Goal: Use online tool/utility: Utilize a website feature to perform a specific function

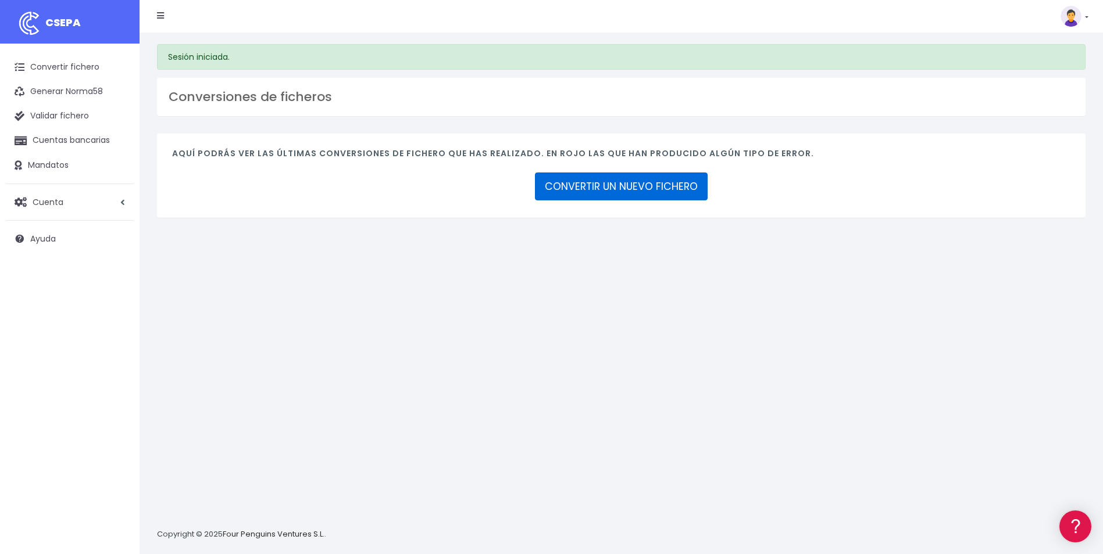
click at [599, 189] on link "CONVERTIR UN NUEVO FICHERO" at bounding box center [621, 187] width 173 height 28
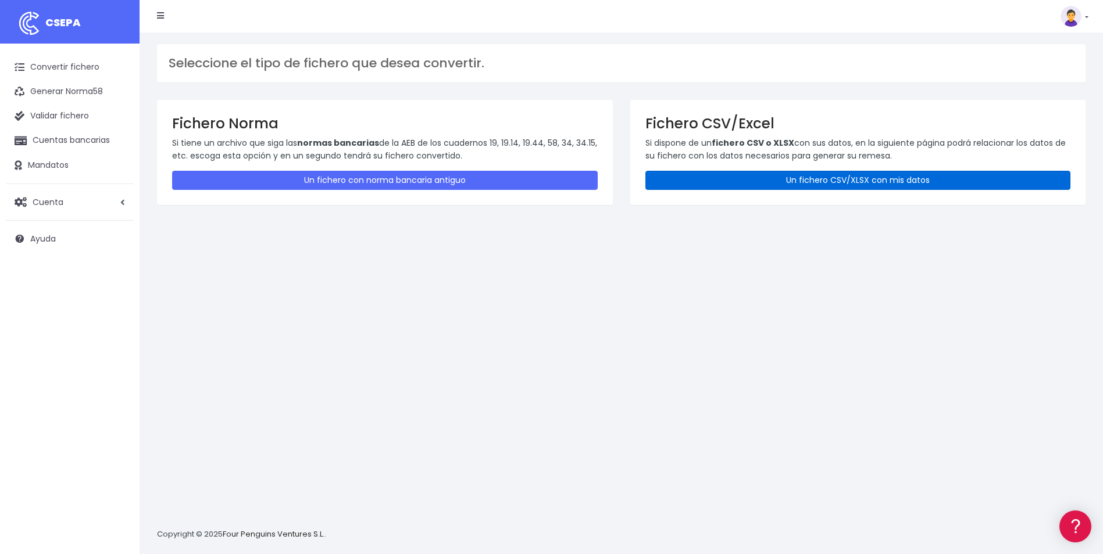
click at [779, 174] on link "Un fichero CSV/XLSX con mis datos" at bounding box center [857, 180] width 425 height 19
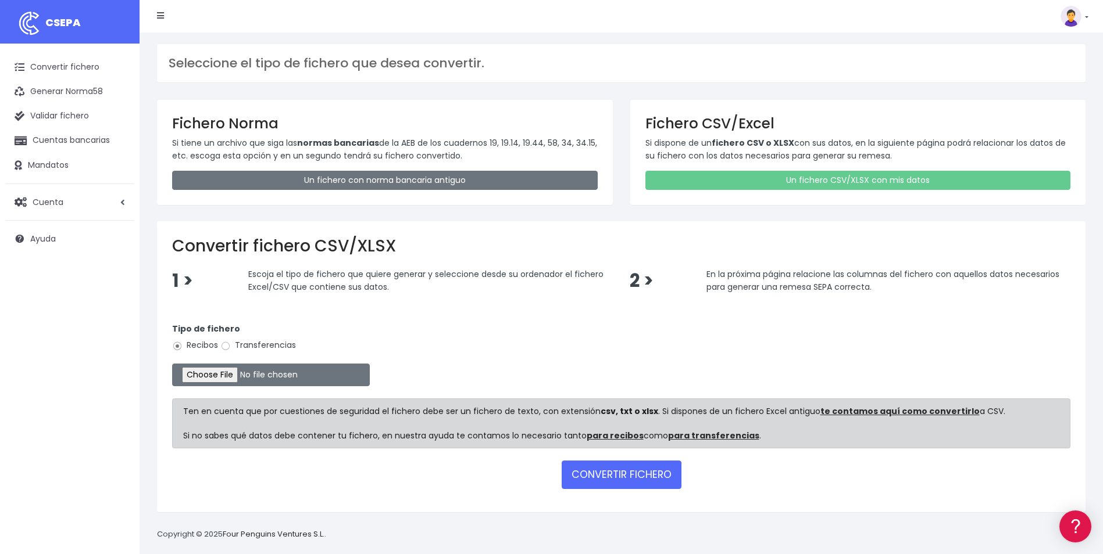
click at [277, 345] on label "Transferencias" at bounding box center [258, 345] width 76 height 12
click at [231, 345] on input "Transferencias" at bounding box center [225, 346] width 10 height 10
radio input "true"
click at [212, 372] on input "file" at bounding box center [271, 375] width 198 height 23
type input "C:\fakepath\TRANSF GASTOS CEA 01.10.25.xlsx"
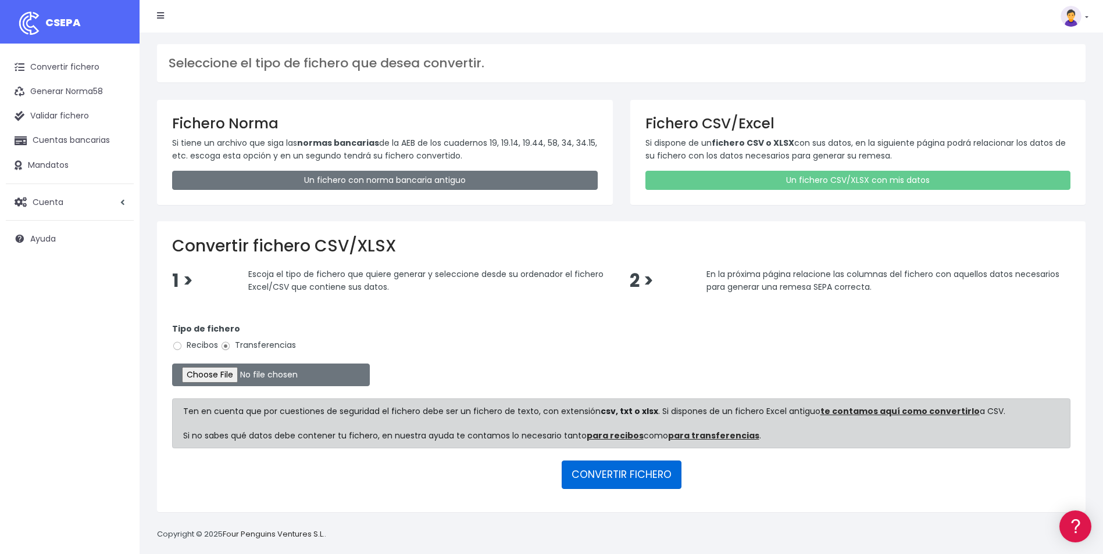
click at [628, 473] on button "CONVERTIR FICHERO" at bounding box center [621, 475] width 120 height 28
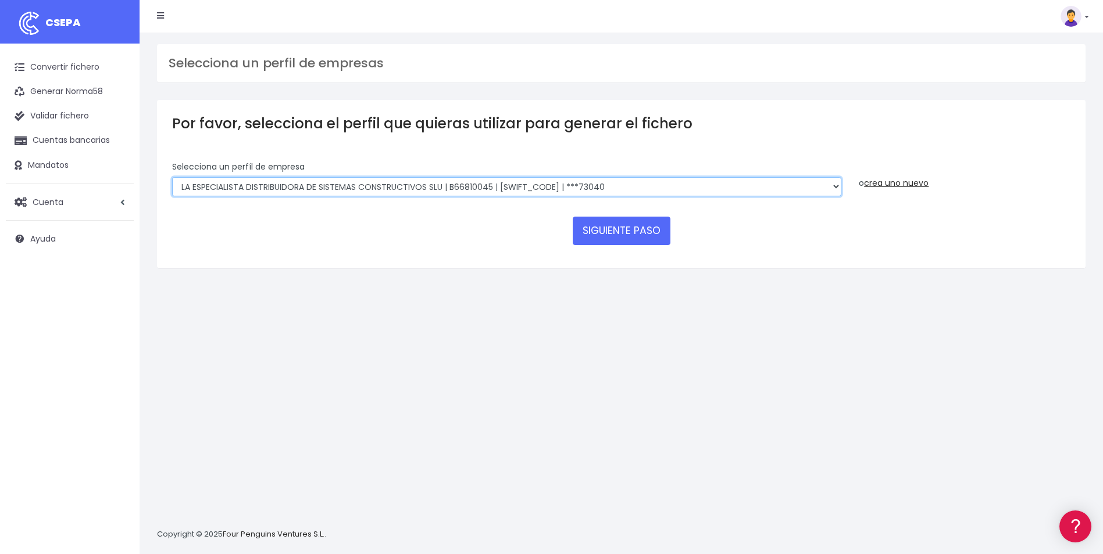
click at [341, 190] on select "COMPAÑIA ESPAÑOLA DE AISLAMIENTOS S.A.U. | A43039288 | CAIXESBBXXX | ***90958 L…" at bounding box center [506, 187] width 669 height 20
select select "2752"
click at [172, 177] on select "COMPAÑIA ESPAÑOLA DE AISLAMIENTOS S.A.U. | A43039288 | CAIXESBBXXX | ***90958 L…" at bounding box center [506, 187] width 669 height 20
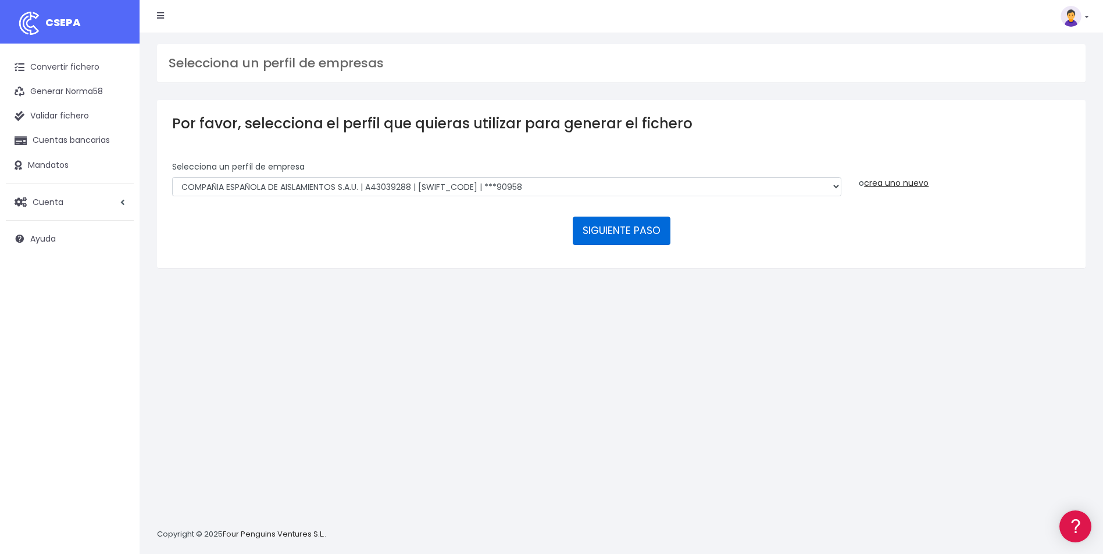
click at [616, 228] on button "SIGUIENTE PASO" at bounding box center [622, 231] width 98 height 28
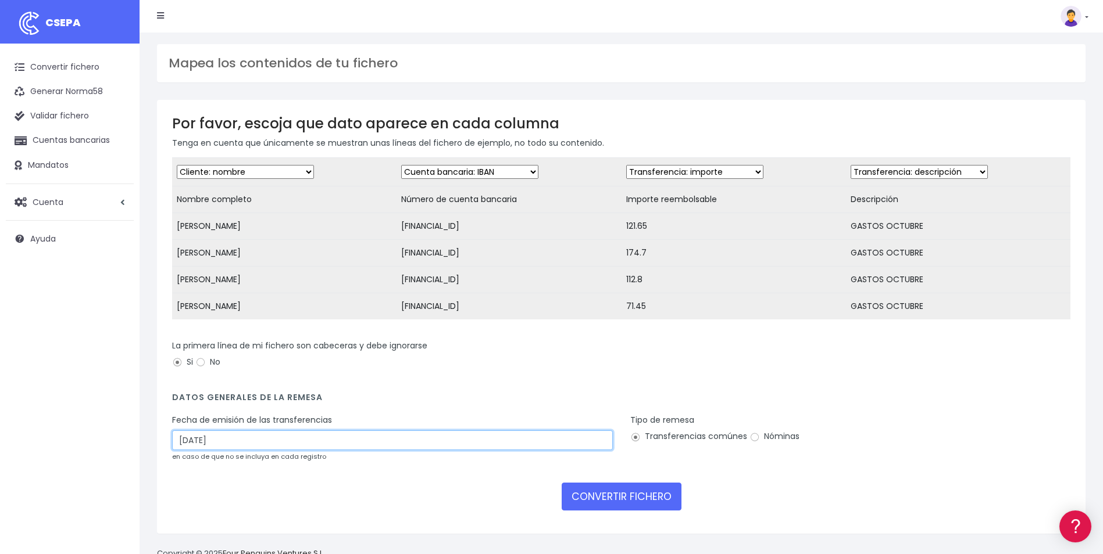
click at [190, 449] on input "03/10/2025" at bounding box center [392, 441] width 441 height 20
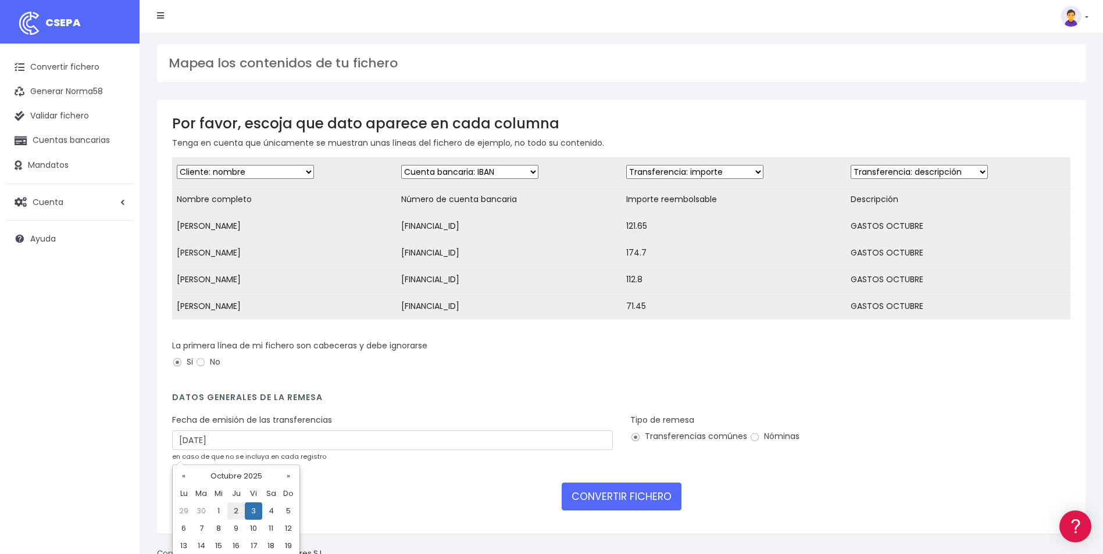
click at [237, 509] on td "2" at bounding box center [235, 511] width 17 height 17
type input "02/10/2025"
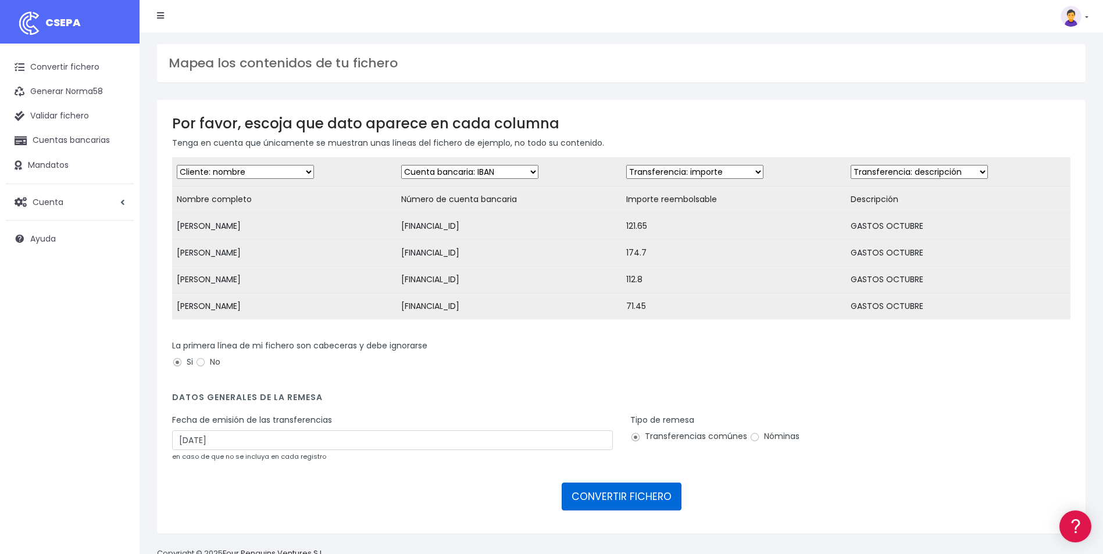
click at [605, 498] on button "CONVERTIR FICHERO" at bounding box center [621, 497] width 120 height 28
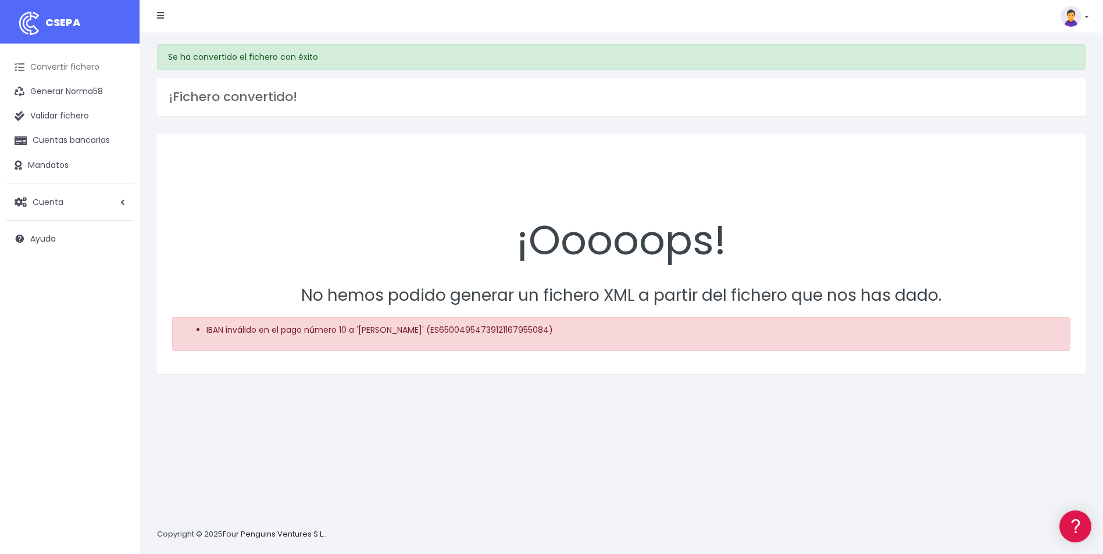
click at [68, 69] on link "Convertir fichero" at bounding box center [70, 67] width 128 height 24
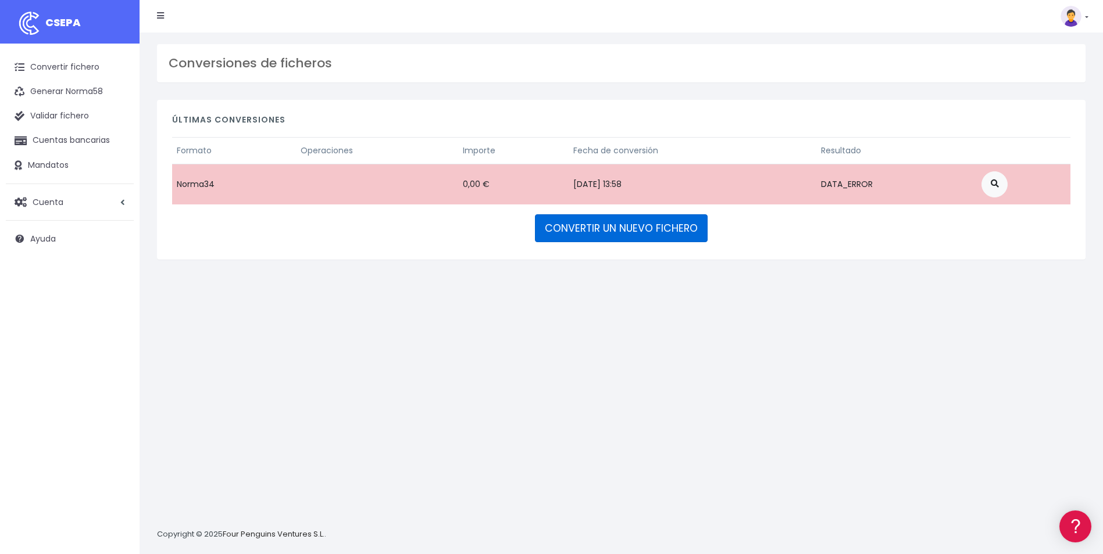
click at [607, 228] on link "CONVERTIR UN NUEVO FICHERO" at bounding box center [621, 228] width 173 height 28
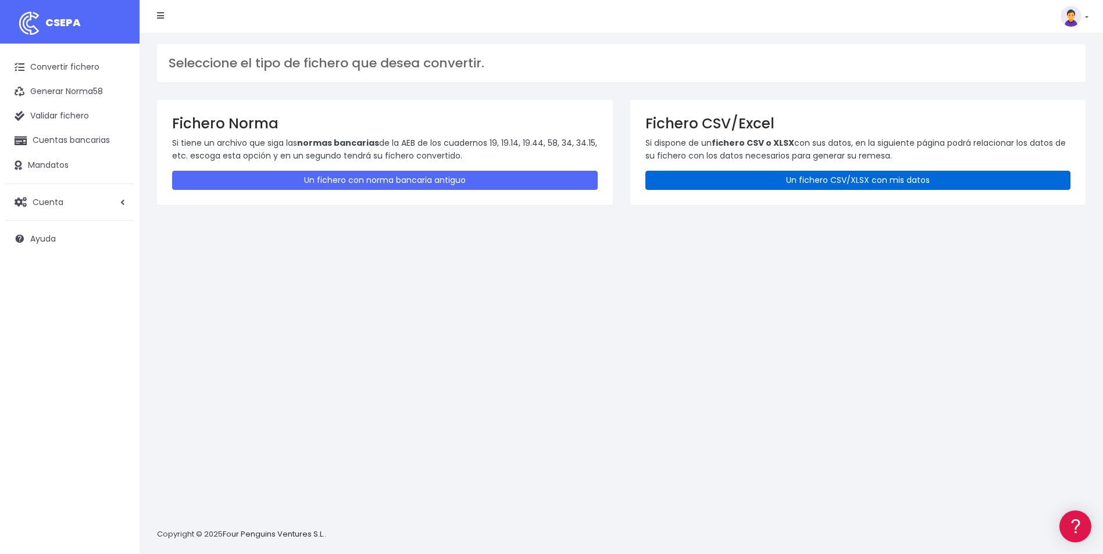
click at [774, 185] on link "Un fichero CSV/XLSX con mis datos" at bounding box center [857, 180] width 425 height 19
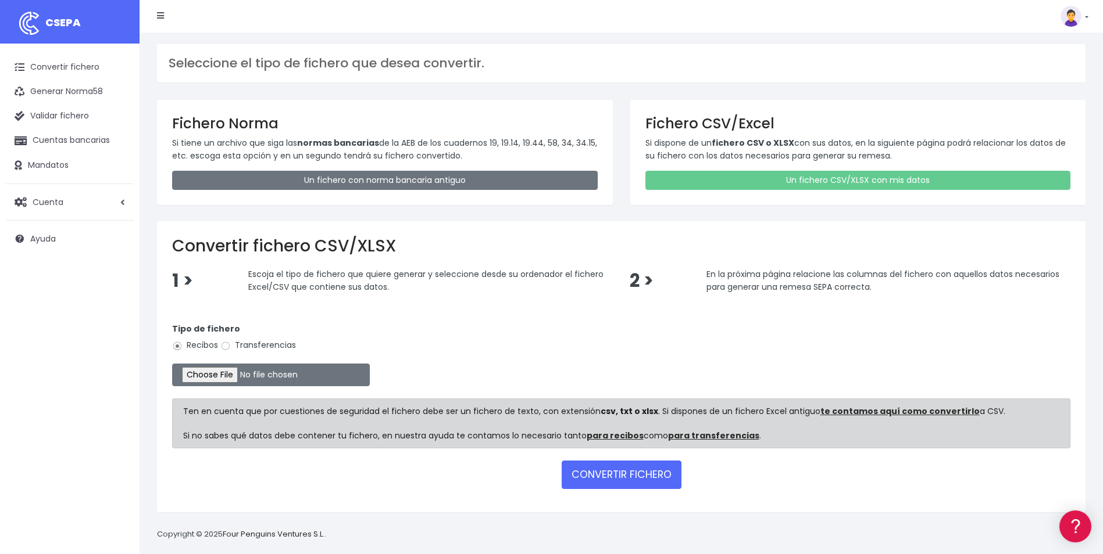
click at [238, 348] on label "Transferencias" at bounding box center [258, 345] width 76 height 12
click at [231, 348] on input "Transferencias" at bounding box center [225, 346] width 10 height 10
radio input "true"
click at [231, 377] on input "file" at bounding box center [271, 375] width 198 height 23
type input "C:\fakepath\TRANSF GASTOS CEA 01.10.25.xlsx"
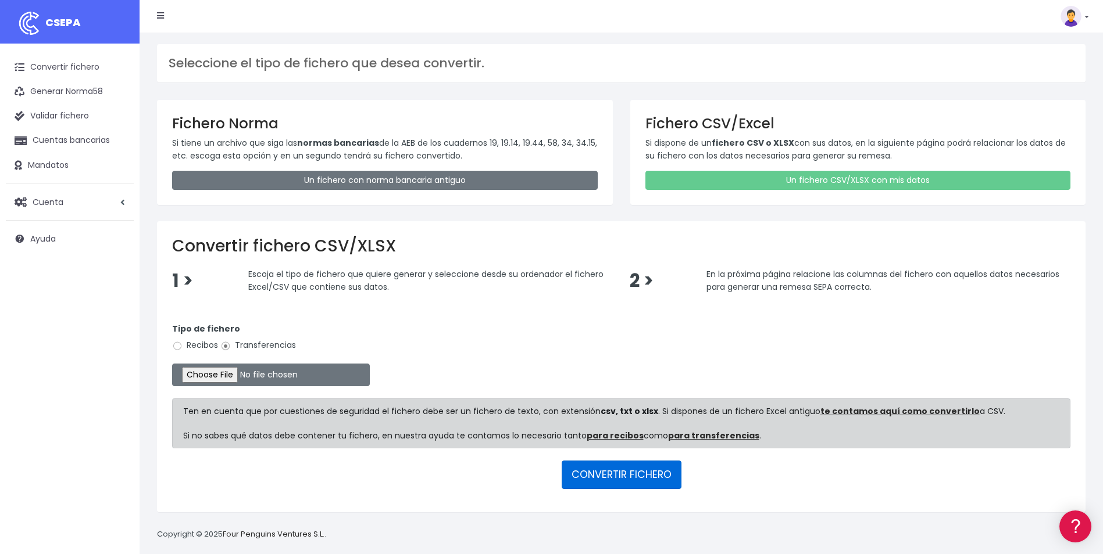
click at [620, 474] on button "CONVERTIR FICHERO" at bounding box center [621, 475] width 120 height 28
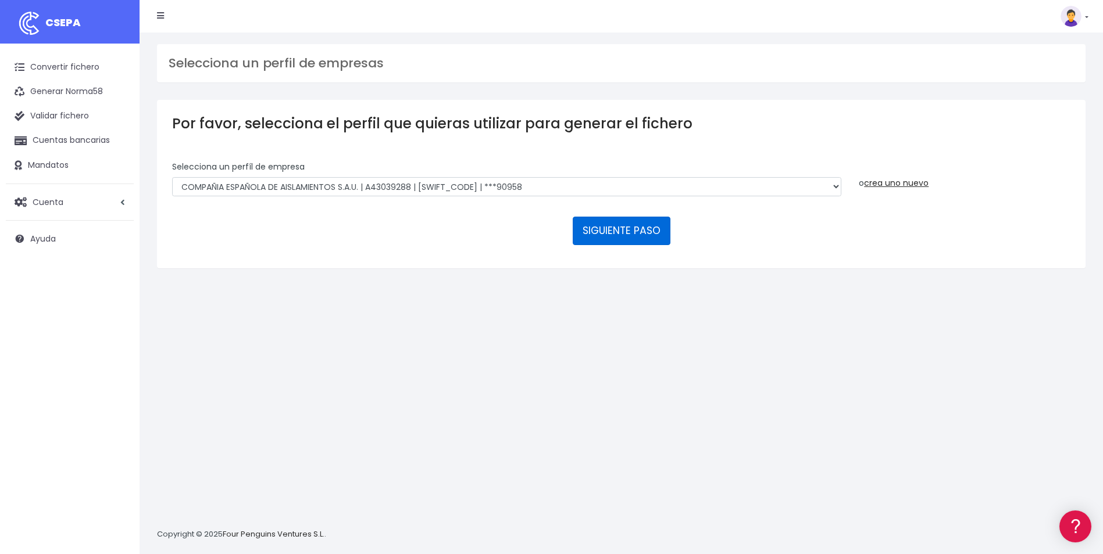
click at [620, 230] on button "SIGUIENTE PASO" at bounding box center [622, 231] width 98 height 28
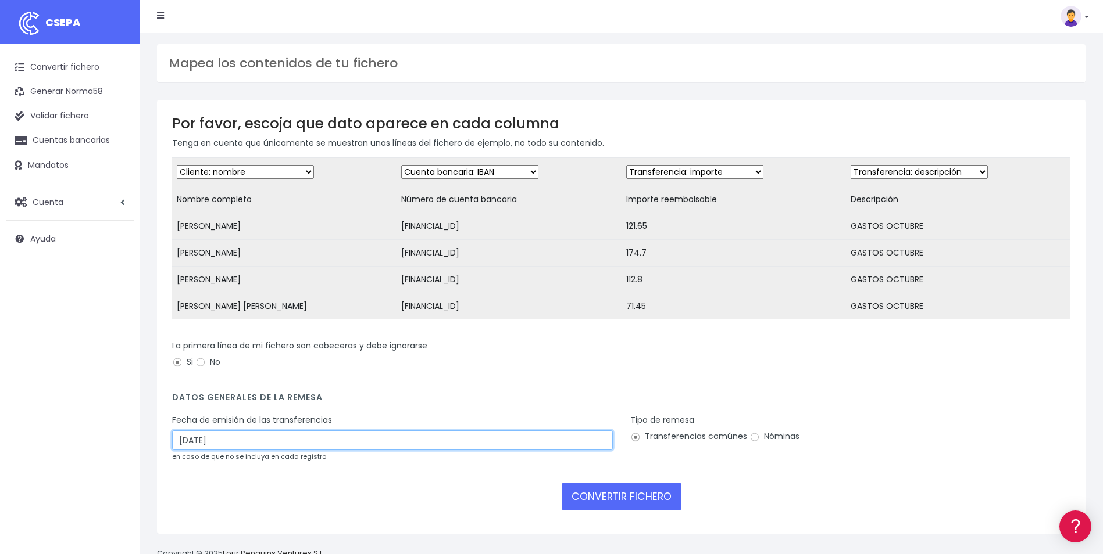
click at [188, 450] on input "[DATE]" at bounding box center [392, 441] width 441 height 20
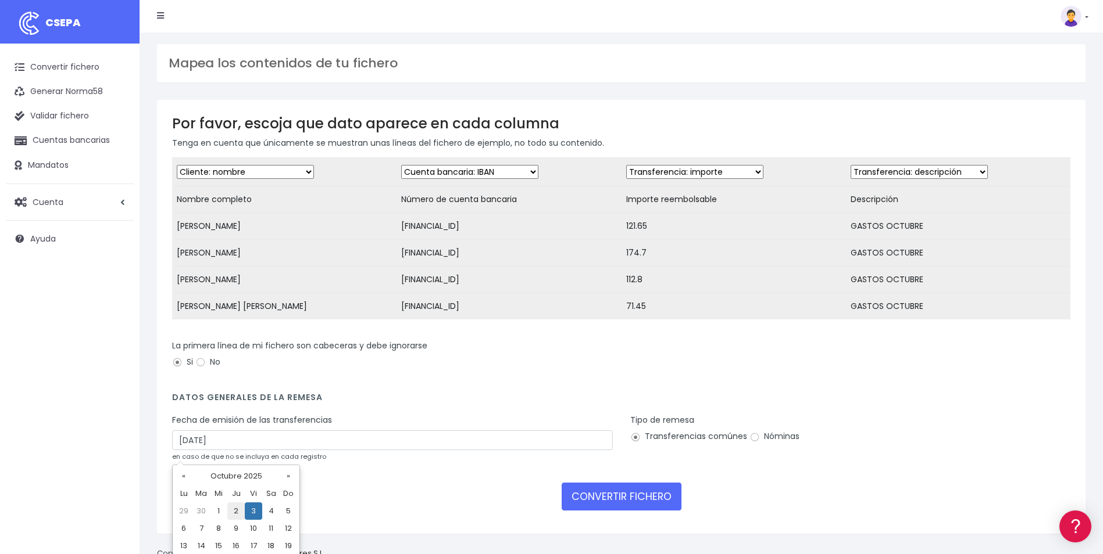
click at [233, 510] on td "2" at bounding box center [235, 511] width 17 height 17
type input "[DATE]"
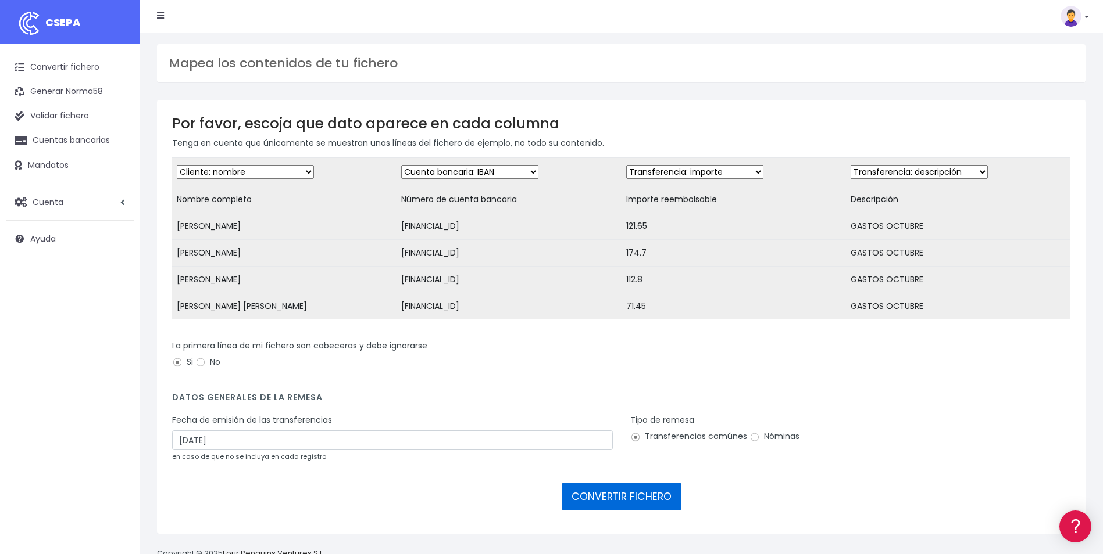
click at [620, 505] on button "CONVERTIR FICHERO" at bounding box center [621, 497] width 120 height 28
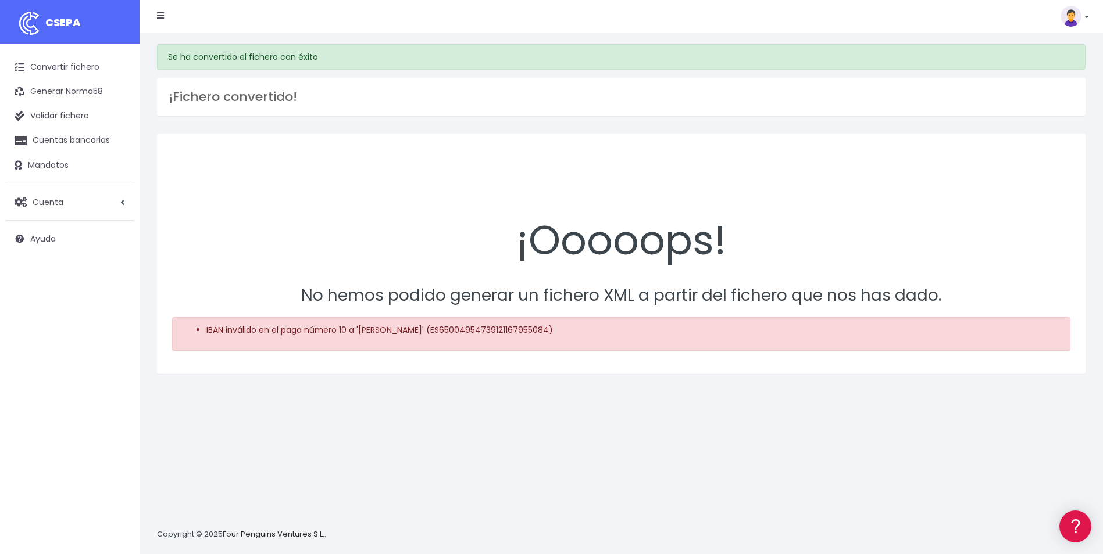
drag, startPoint x: 78, startPoint y: 65, endPoint x: 152, endPoint y: 131, distance: 99.2
click at [78, 65] on link "Convertir fichero" at bounding box center [70, 67] width 128 height 24
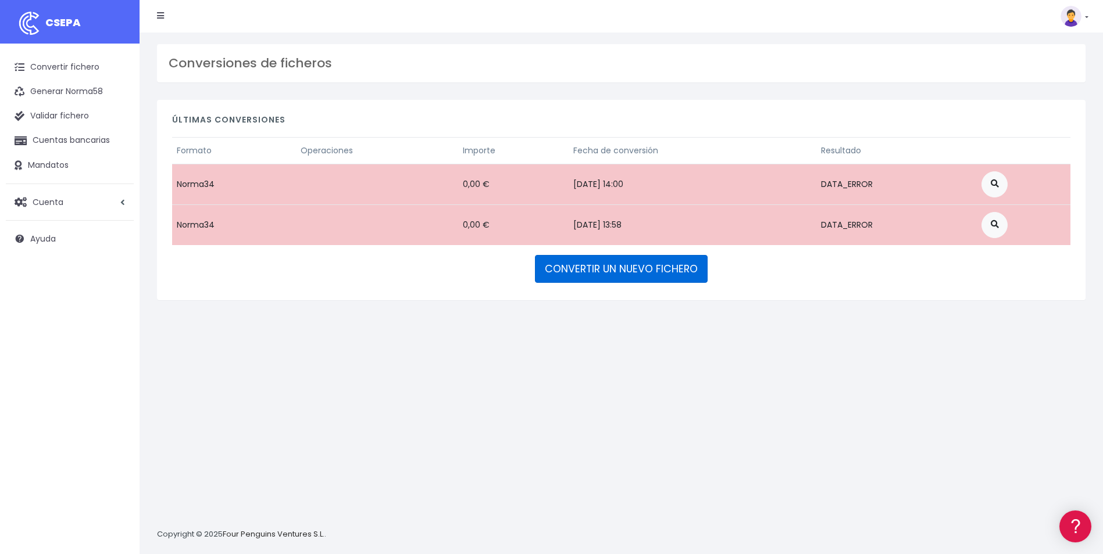
click at [607, 267] on link "CONVERTIR UN NUEVO FICHERO" at bounding box center [621, 269] width 173 height 28
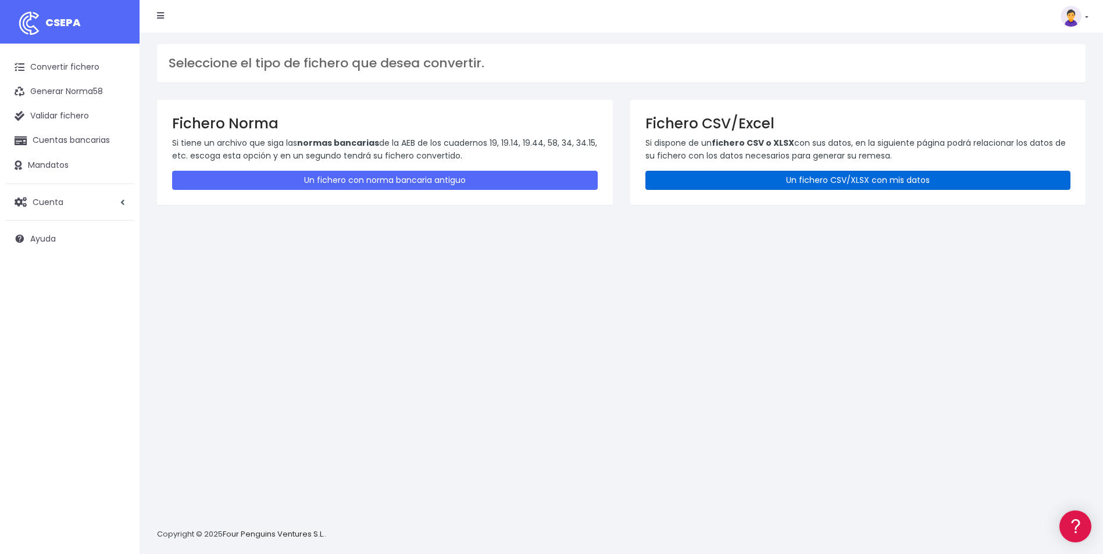
click at [729, 180] on link "Un fichero CSV/XLSX con mis datos" at bounding box center [857, 180] width 425 height 19
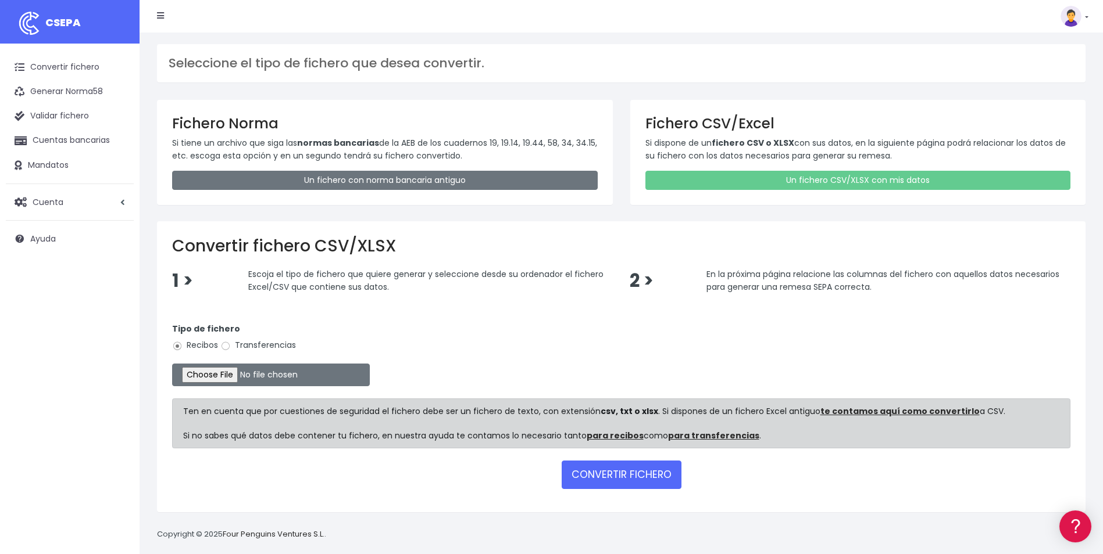
click at [246, 345] on label "Transferencias" at bounding box center [258, 345] width 76 height 12
click at [231, 345] on input "Transferencias" at bounding box center [225, 346] width 10 height 10
radio input "true"
click at [235, 377] on input "file" at bounding box center [271, 375] width 198 height 23
type input "C:\fakepath\TRANSF GASTOS CEA 01.10.25.xlsx"
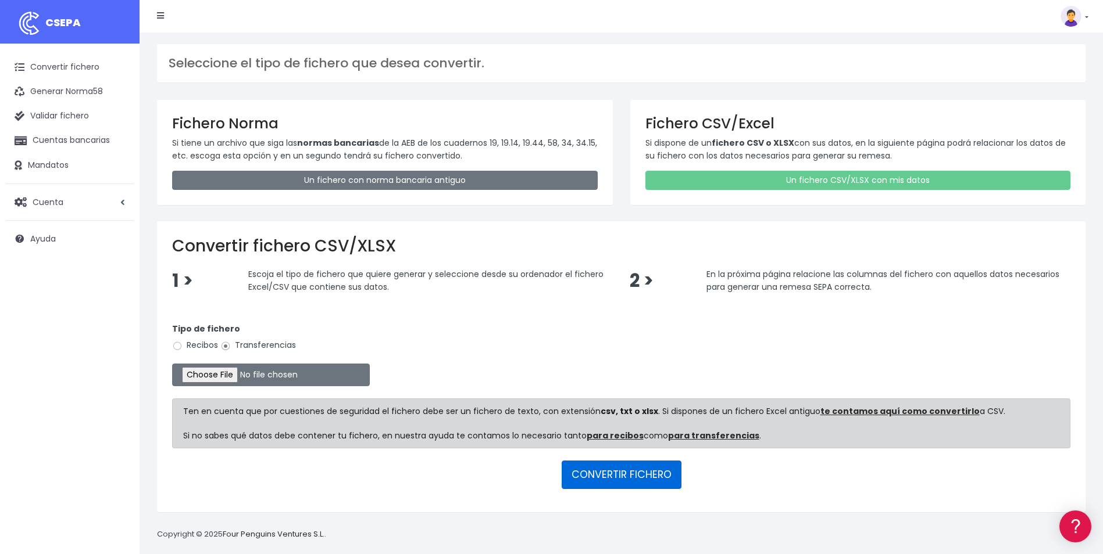
click at [624, 475] on button "CONVERTIR FICHERO" at bounding box center [621, 475] width 120 height 28
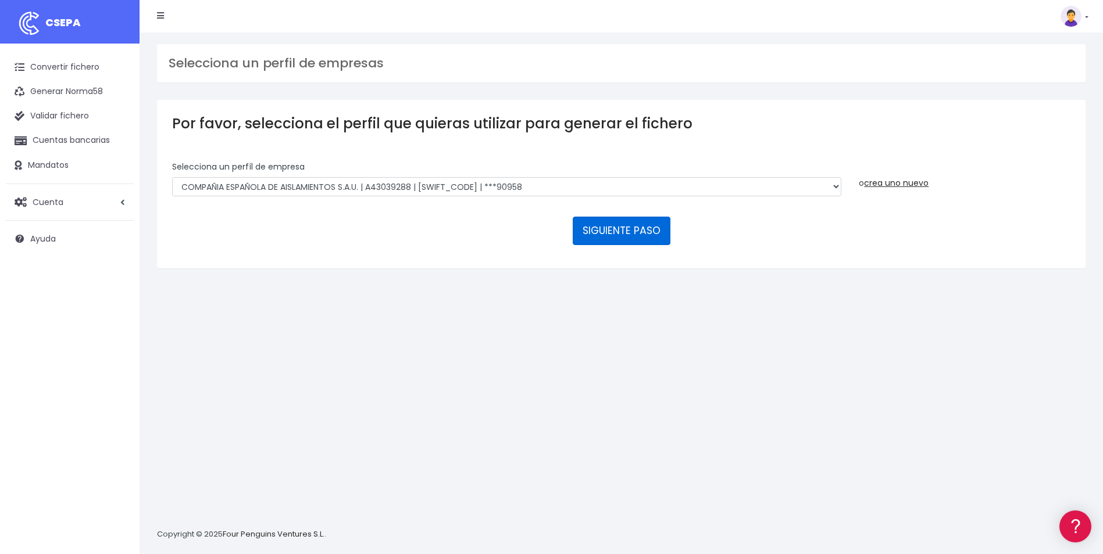
click at [612, 232] on button "SIGUIENTE PASO" at bounding box center [622, 231] width 98 height 28
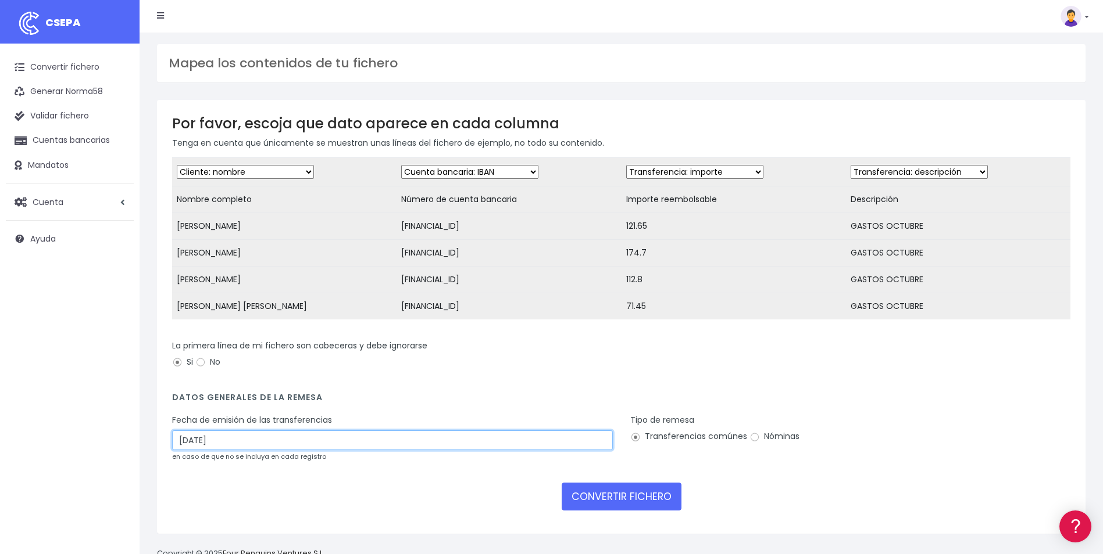
click at [187, 450] on input "[DATE]" at bounding box center [392, 441] width 441 height 20
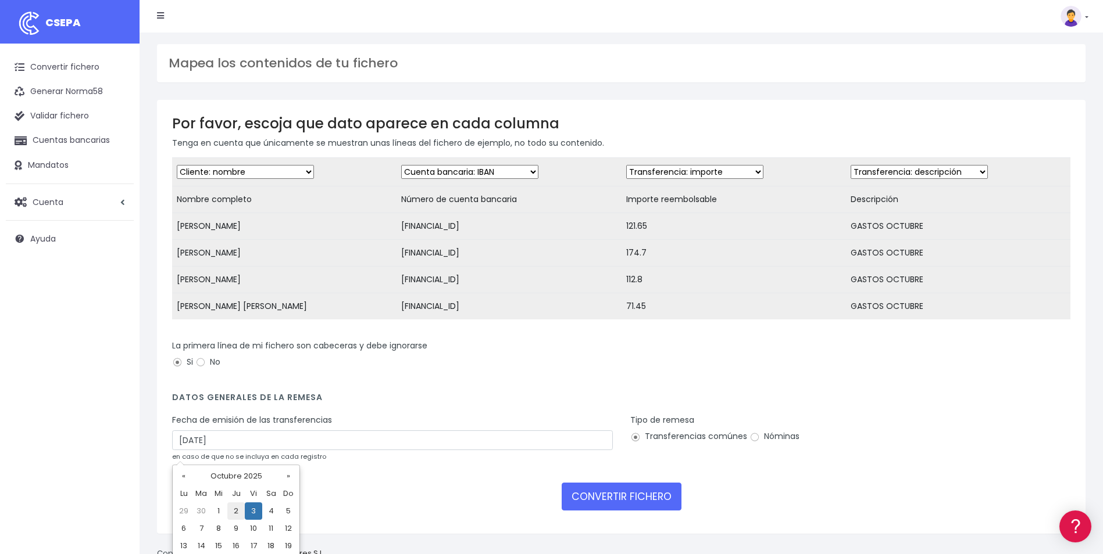
click at [241, 506] on td "2" at bounding box center [235, 511] width 17 height 17
type input "[DATE]"
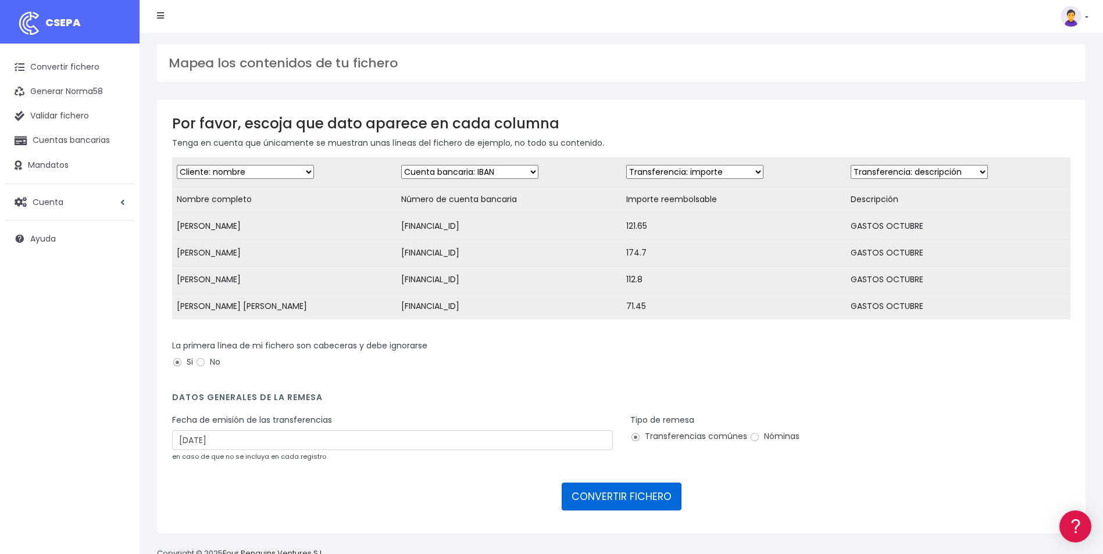
click at [625, 506] on button "CONVERTIR FICHERO" at bounding box center [621, 497] width 120 height 28
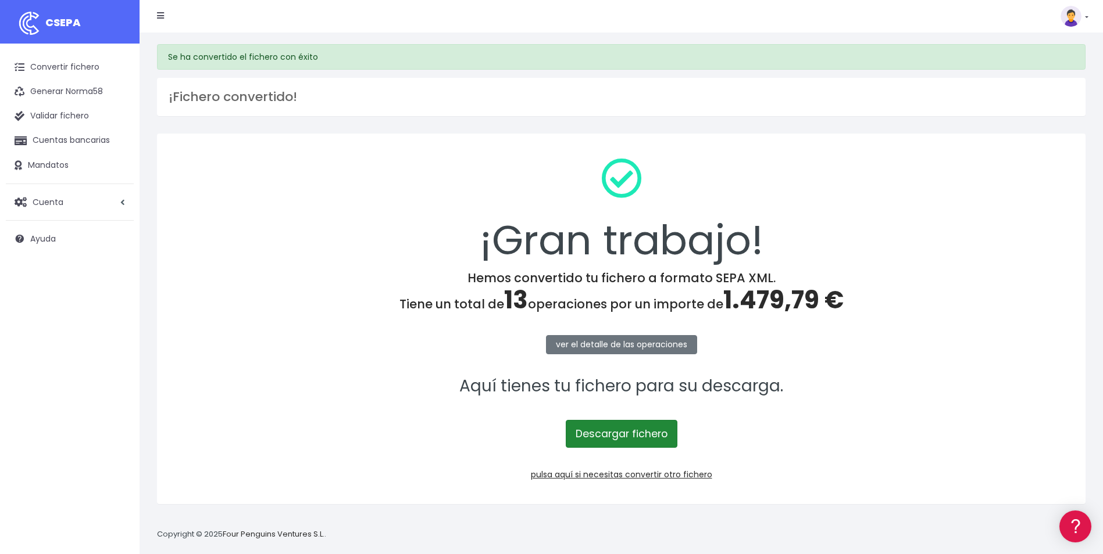
click at [644, 434] on link "Descargar fichero" at bounding box center [622, 434] width 112 height 28
click at [85, 69] on link "Convertir fichero" at bounding box center [70, 67] width 128 height 24
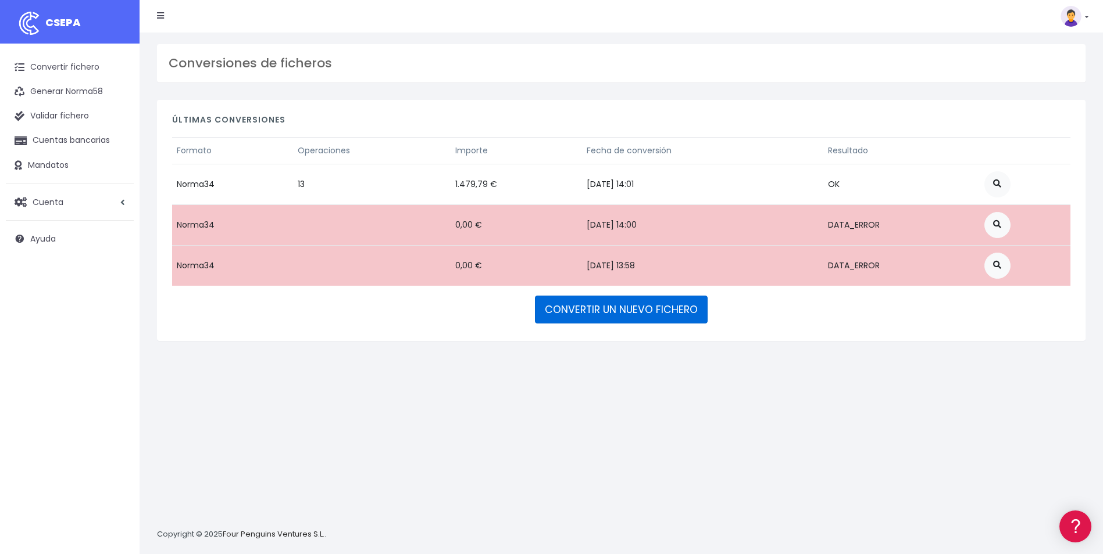
click at [606, 316] on link "CONVERTIR UN NUEVO FICHERO" at bounding box center [621, 310] width 173 height 28
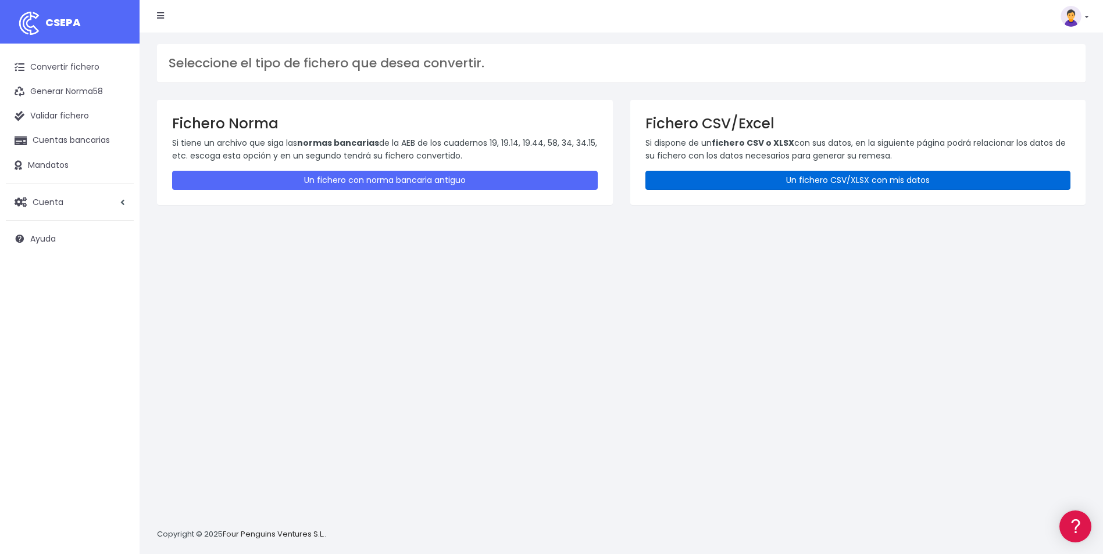
click at [706, 178] on link "Un fichero CSV/XLSX con mis datos" at bounding box center [857, 180] width 425 height 19
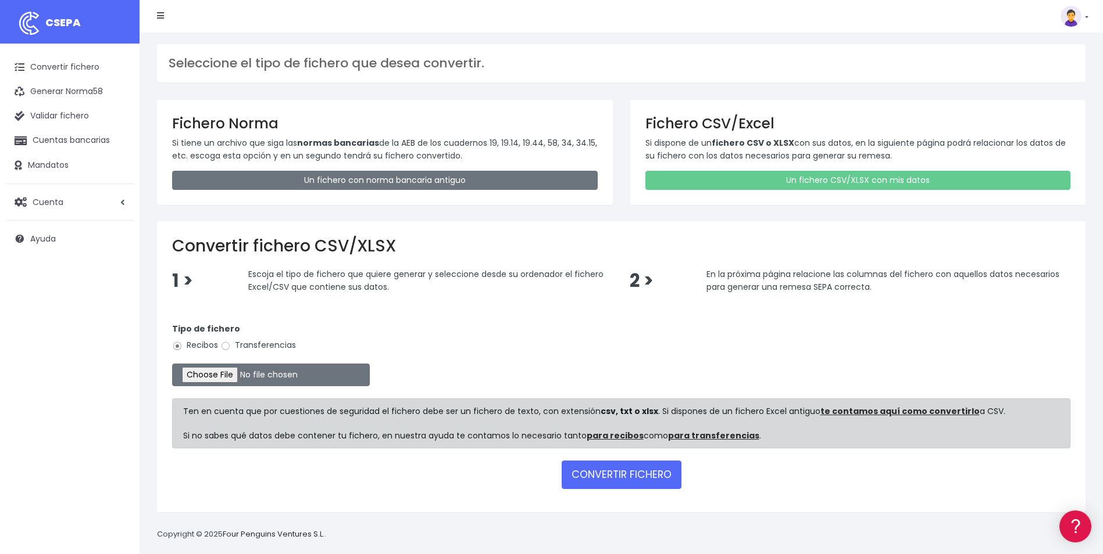
click at [277, 349] on label "Transferencias" at bounding box center [258, 345] width 76 height 12
click at [231, 349] on input "Transferencias" at bounding box center [225, 346] width 10 height 10
radio input "true"
click at [228, 373] on input "file" at bounding box center [271, 375] width 198 height 23
type input "C:\fakepath\TRANSF GASTOS LE 01.10.25.xlsx"
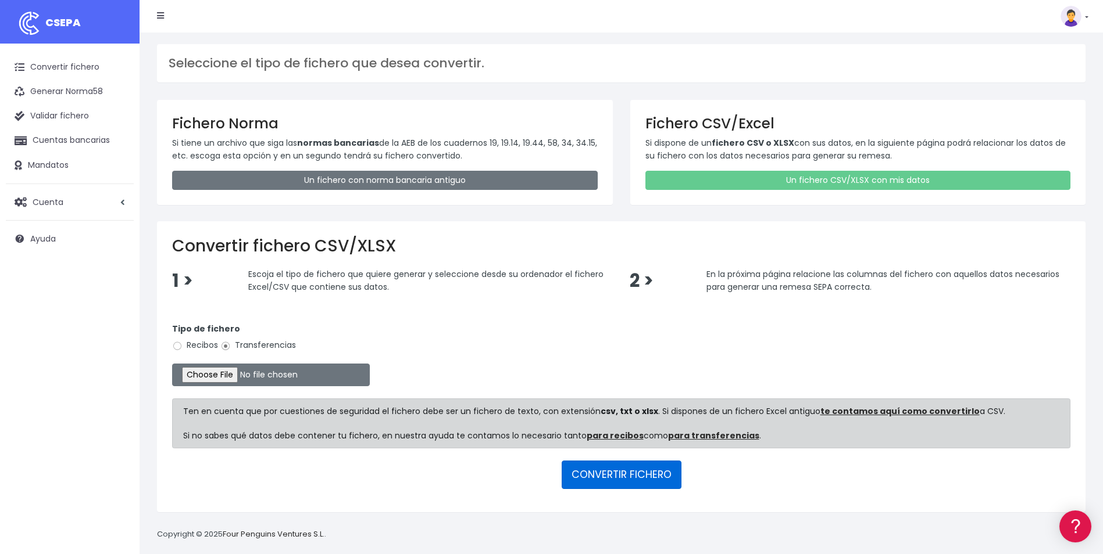
click at [618, 471] on button "CONVERTIR FICHERO" at bounding box center [621, 475] width 120 height 28
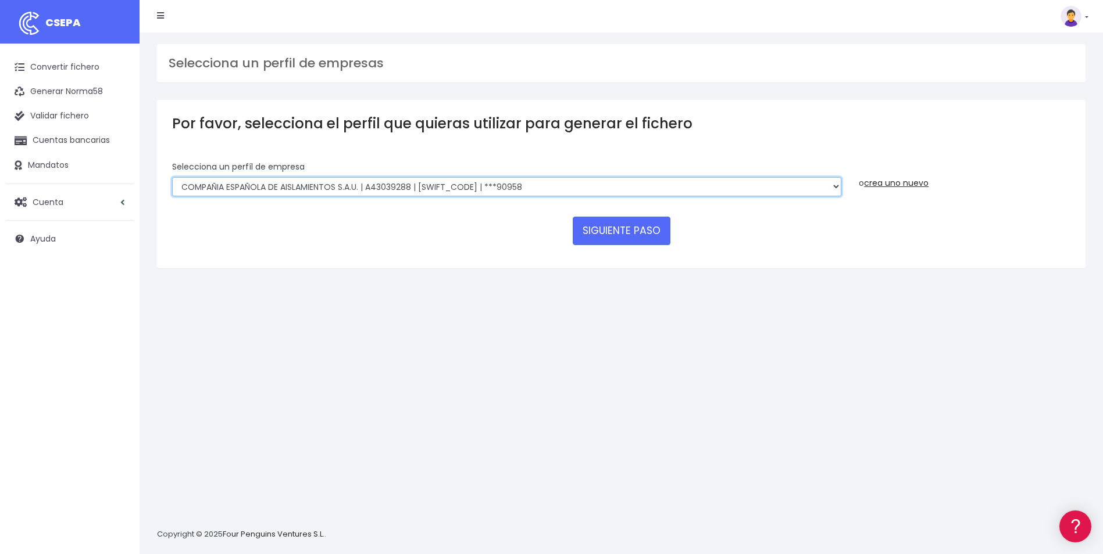
click at [322, 188] on select "COMPAÑIA ESPAÑOLA DE AISLAMIENTOS S.A.U. | A43039288 | [SWIFT_CODE] | ***90958 …" at bounding box center [506, 187] width 669 height 20
select select "2753"
click at [172, 177] on select "COMPAÑIA ESPAÑOLA DE AISLAMIENTOS S.A.U. | A43039288 | [SWIFT_CODE] | ***90958 …" at bounding box center [506, 187] width 669 height 20
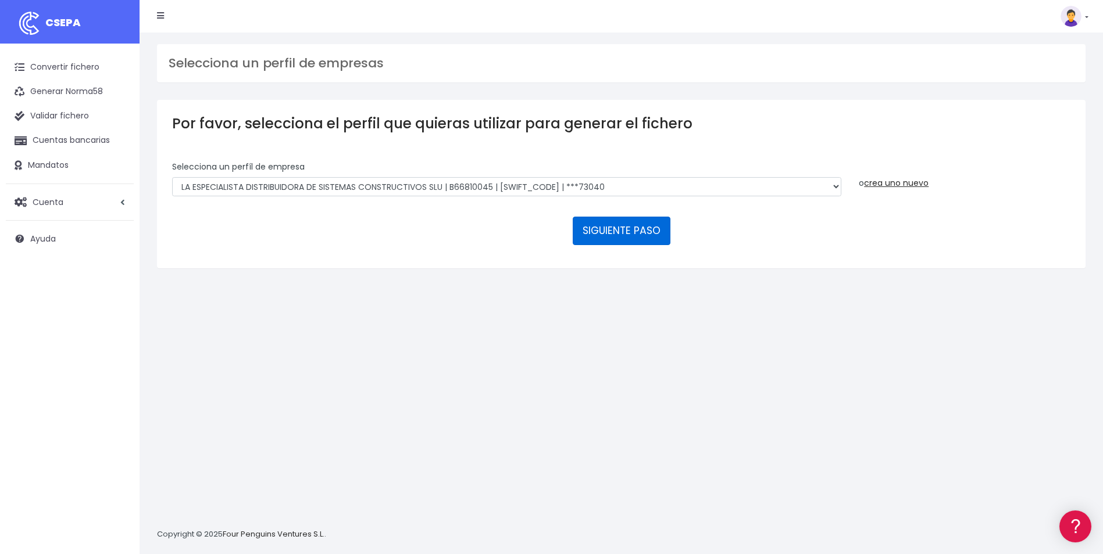
click at [606, 234] on button "SIGUIENTE PASO" at bounding box center [622, 231] width 98 height 28
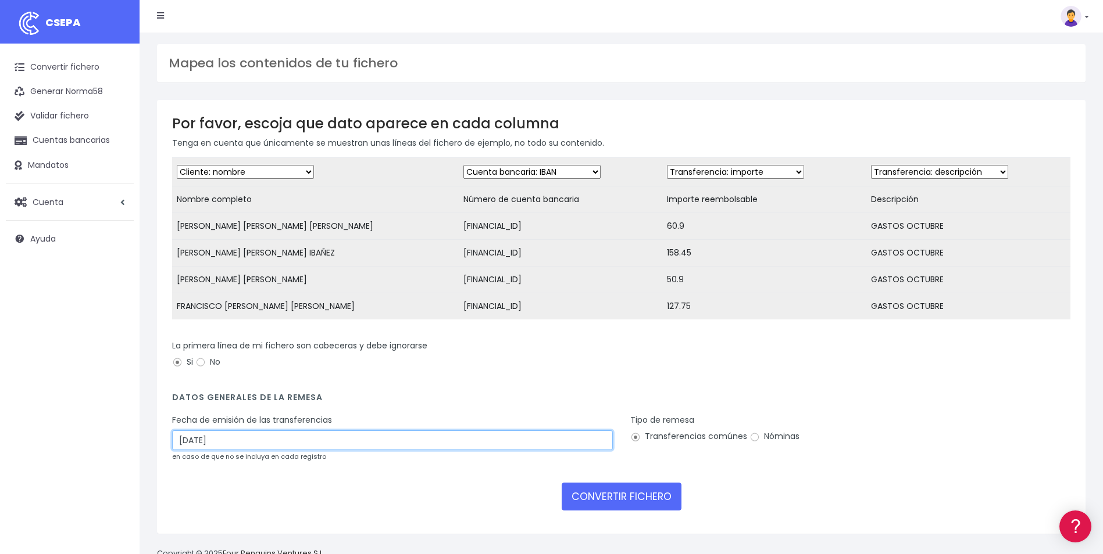
click at [189, 448] on input "[DATE]" at bounding box center [392, 441] width 441 height 20
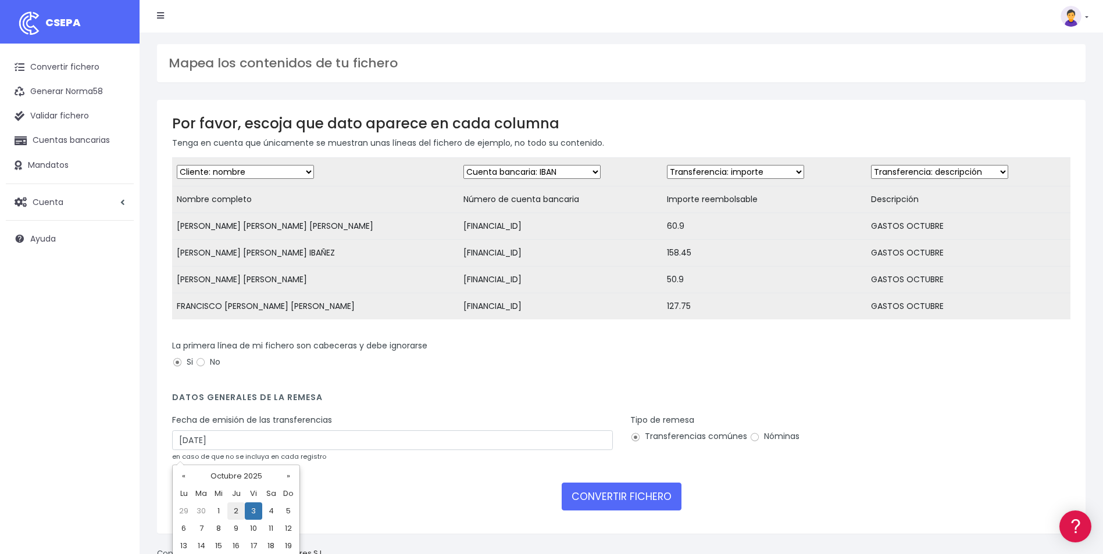
click at [236, 506] on td "2" at bounding box center [235, 511] width 17 height 17
type input "[DATE]"
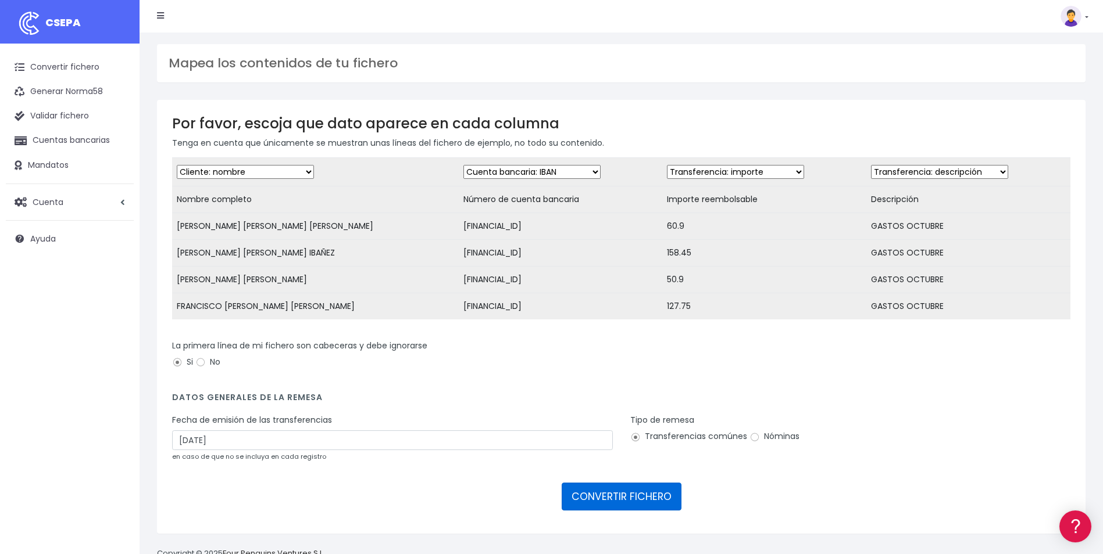
click at [613, 506] on button "CONVERTIR FICHERO" at bounding box center [621, 497] width 120 height 28
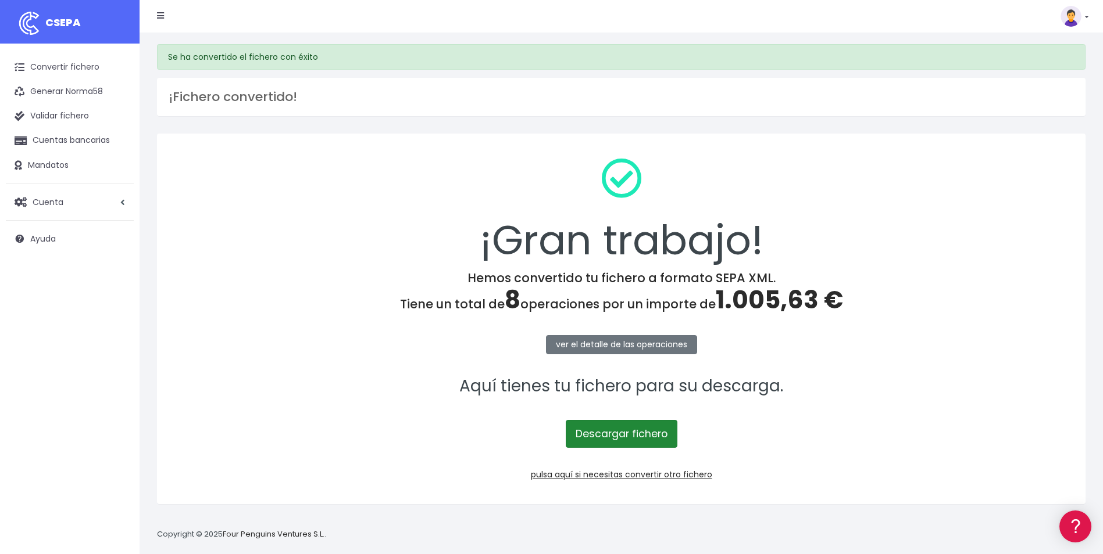
click at [624, 436] on link "Descargar fichero" at bounding box center [622, 434] width 112 height 28
